Goal: Transaction & Acquisition: Subscribe to service/newsletter

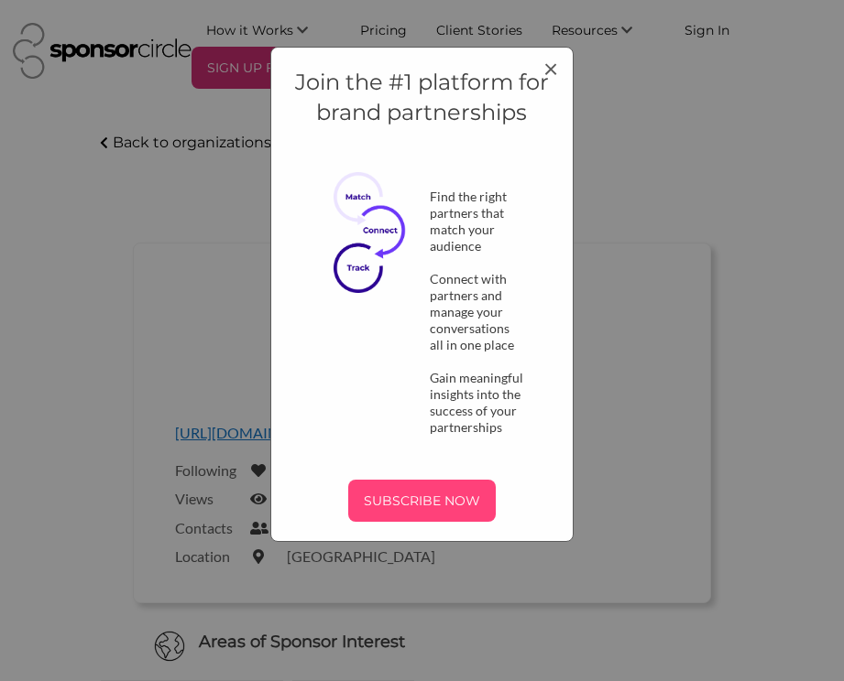
click at [454, 492] on p "SUBSCRIBE NOW" at bounding box center [421, 500] width 133 height 27
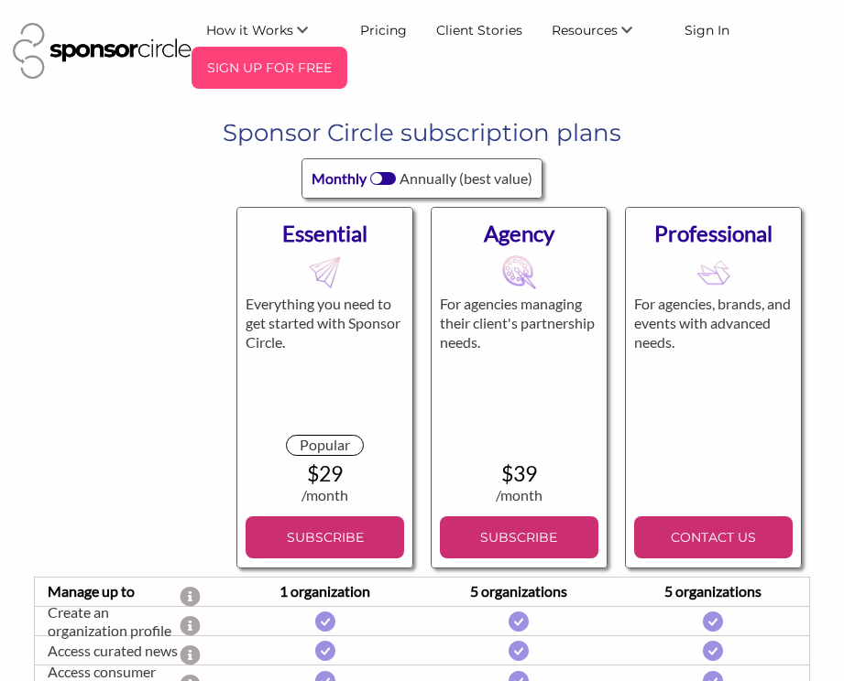
click at [289, 82] on div "SIGN UP FOR FREE" at bounding box center [269, 68] width 156 height 42
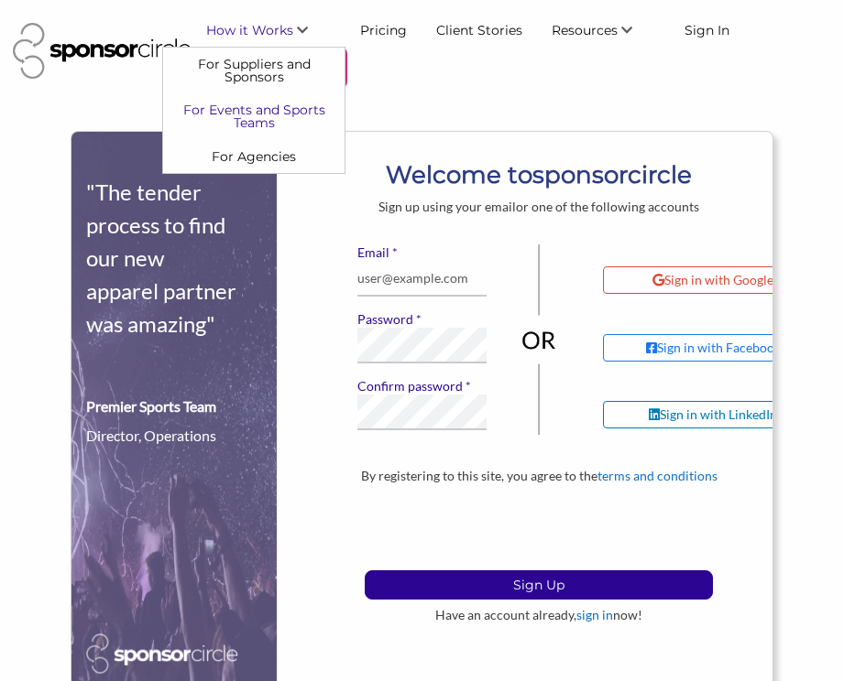
click at [284, 124] on link "For Events and Sports Teams" at bounding box center [253, 116] width 181 height 46
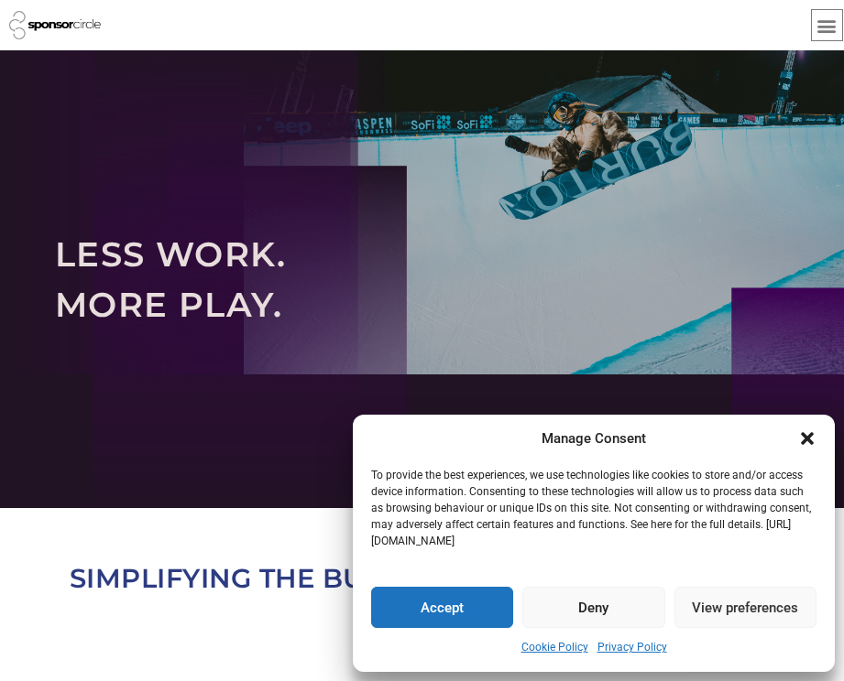
click at [795, 441] on div "Manage Consent" at bounding box center [593, 439] width 445 height 21
click at [809, 438] on icon "Close dialogue" at bounding box center [807, 438] width 13 height 13
